Goal: Task Accomplishment & Management: Use online tool/utility

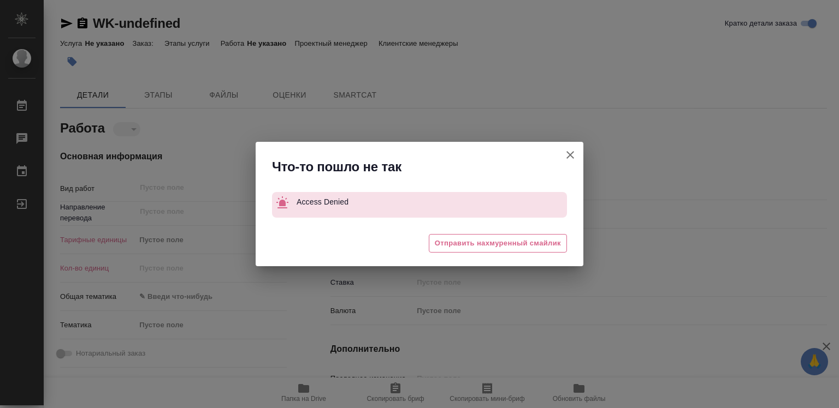
type textarea "x"
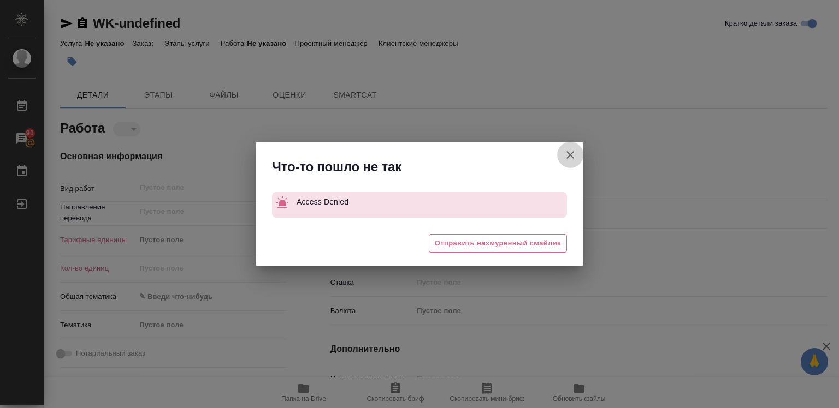
click at [568, 155] on icon "button" at bounding box center [570, 155] width 13 height 13
type textarea "x"
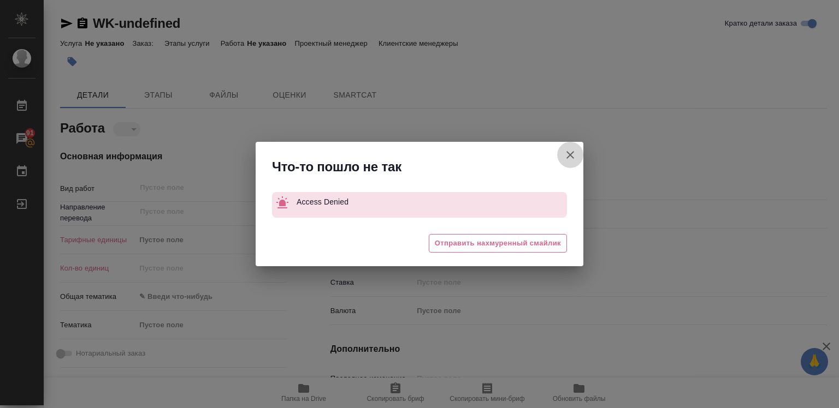
type textarea "x"
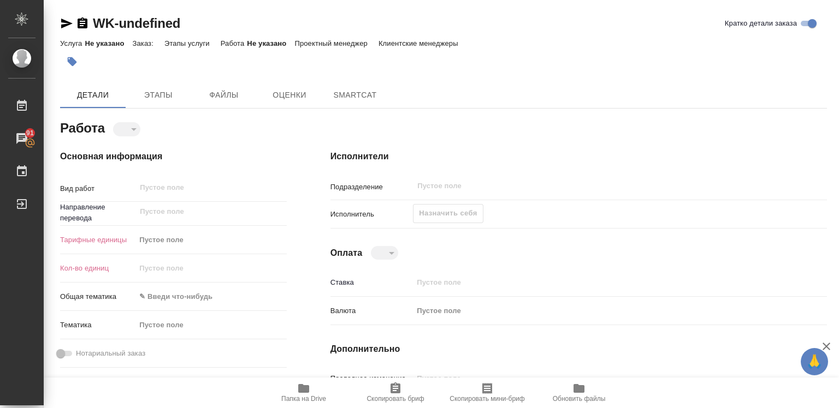
type textarea "x"
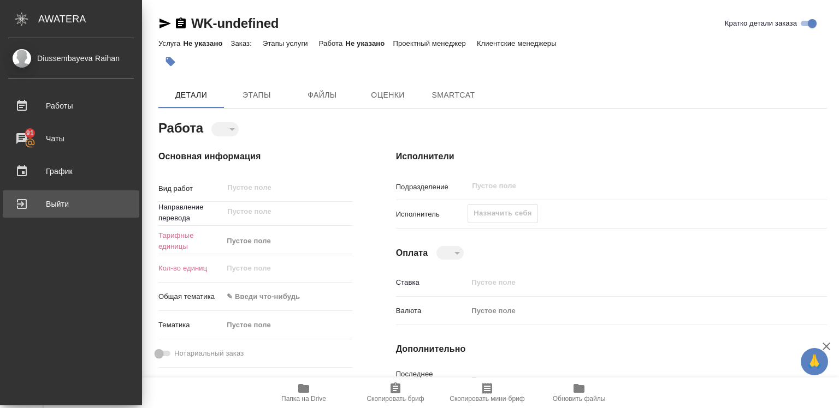
type textarea "x"
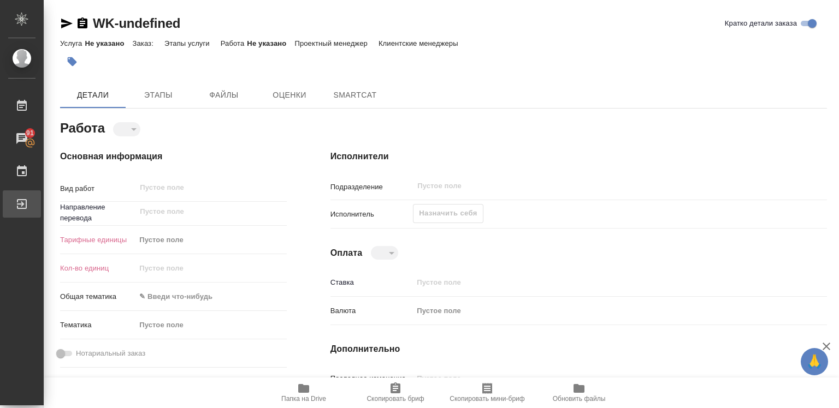
click at [22, 199] on div "Выйти" at bounding box center [8, 204] width 27 height 16
type textarea "x"
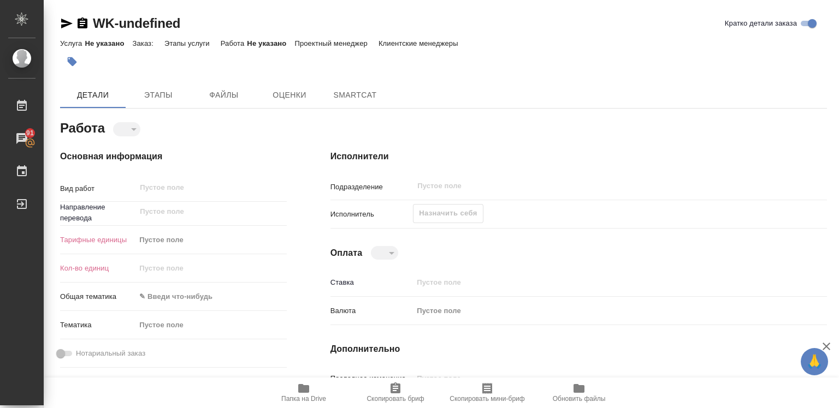
type textarea "x"
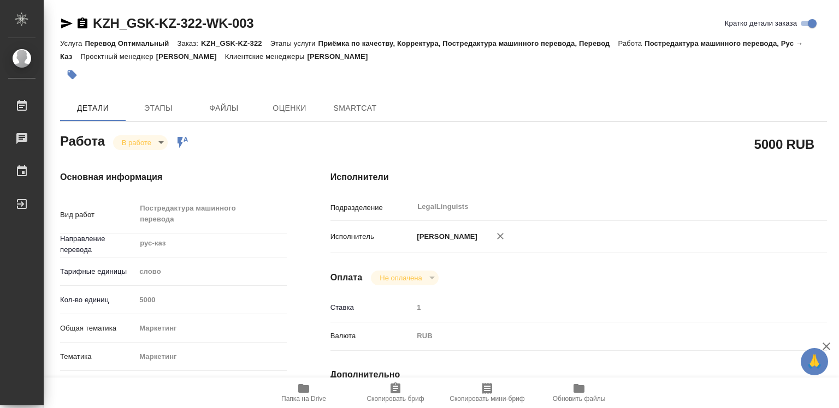
type textarea "x"
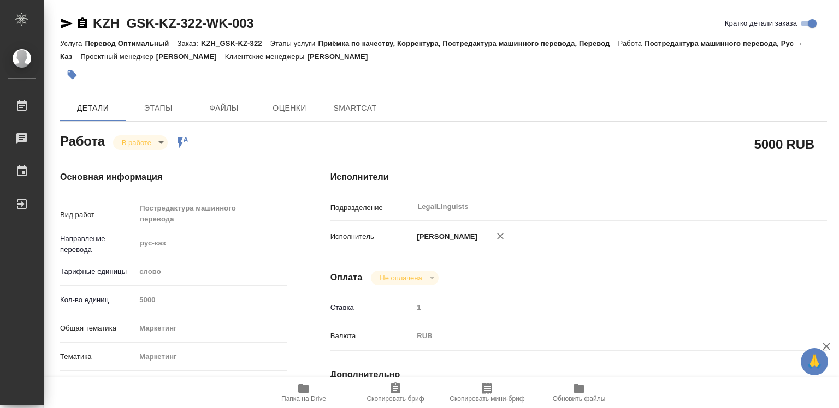
type textarea "x"
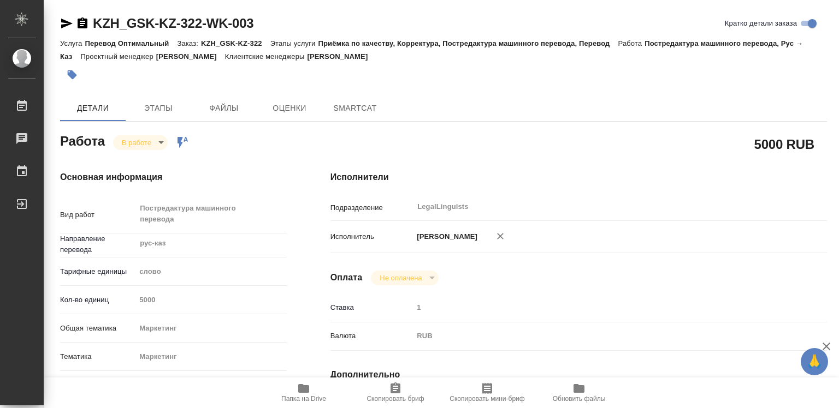
type textarea "x"
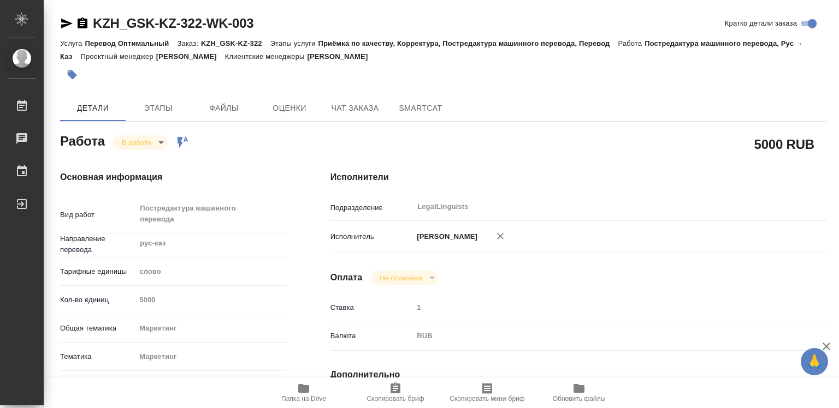
type textarea "x"
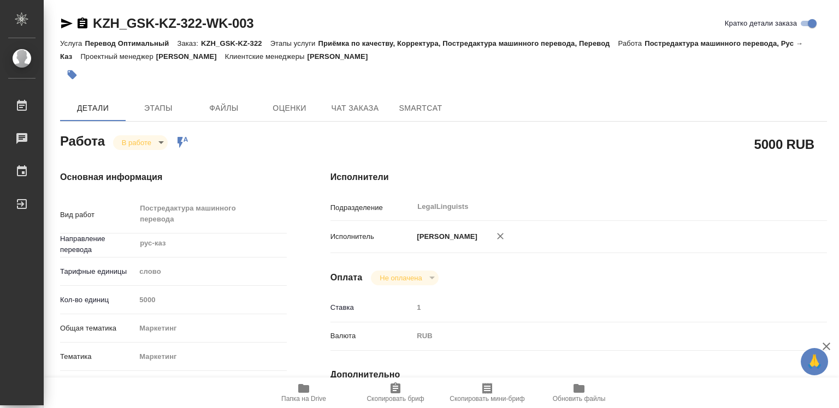
type textarea "x"
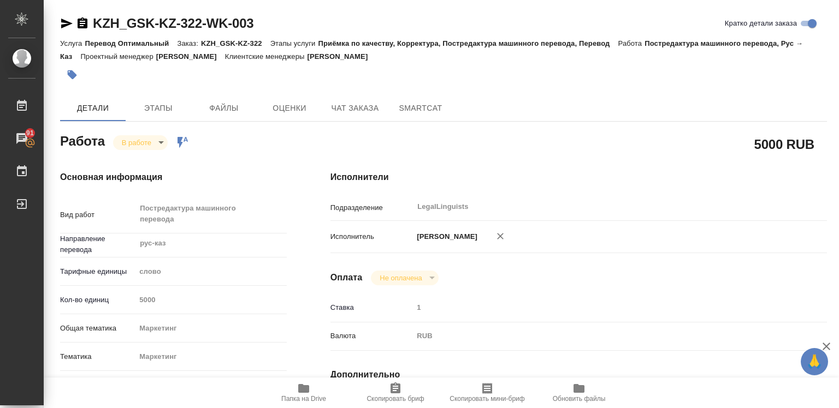
type textarea "x"
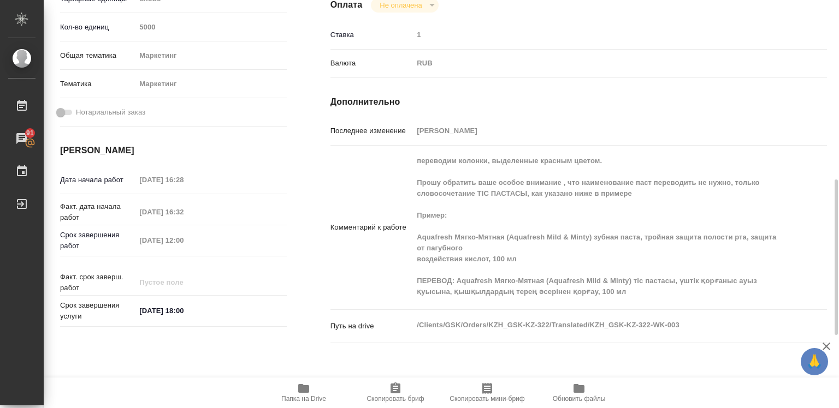
scroll to position [328, 0]
